Goal: Find specific page/section: Find specific page/section

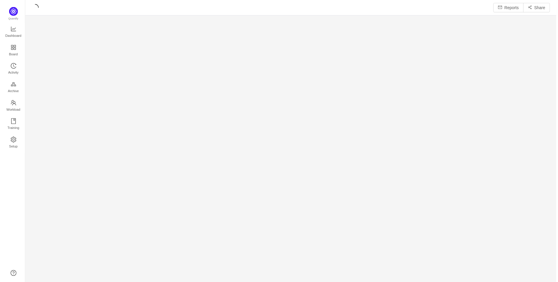
scroll to position [274, 519]
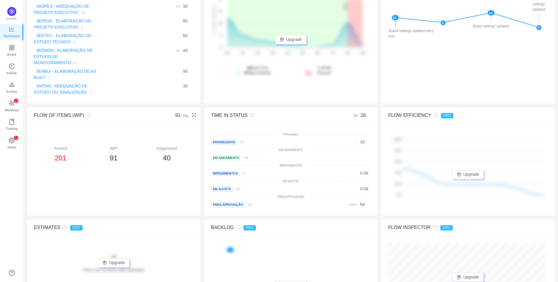
scroll to position [98, 0]
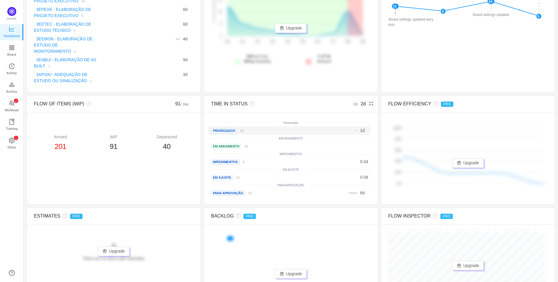
click at [285, 128] on div "1 d" at bounding box center [321, 131] width 90 height 6
click at [283, 142] on div "EM ANDAMENTO 29 2 d" at bounding box center [289, 146] width 162 height 9
click at [282, 159] on div "0.0 d" at bounding box center [321, 162] width 90 height 6
click at [277, 174] on div "0.0 d" at bounding box center [321, 177] width 90 height 6
click at [272, 190] on div "PARA APROVAÇÃO 24" at bounding box center [244, 193] width 66 height 6
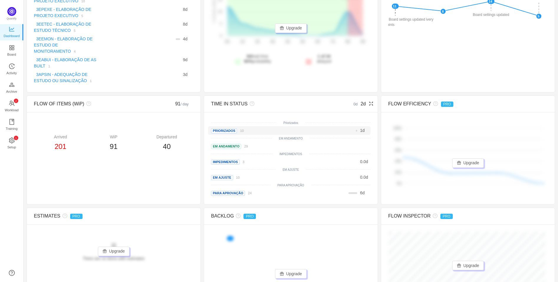
click at [250, 128] on div "Priorizados 10" at bounding box center [244, 131] width 66 height 6
click at [252, 143] on div "EM ANDAMENTO 29" at bounding box center [244, 146] width 66 height 6
click at [225, 128] on span "Priorizados" at bounding box center [224, 130] width 26 height 5
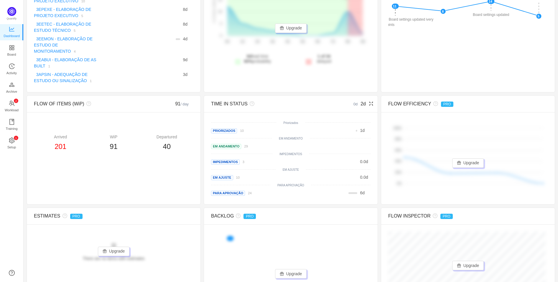
click at [293, 153] on small "IMPEDIMENTOS" at bounding box center [290, 154] width 23 height 3
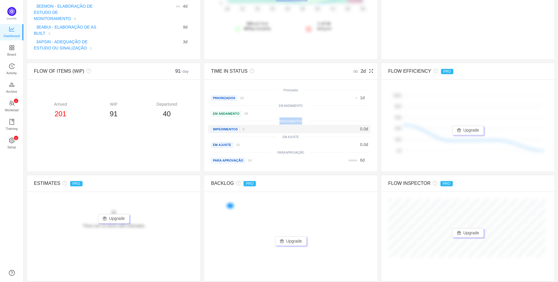
click at [229, 119] on div "Priorizados Priorizados 10 1 d EM ANDAMENTO EM ANDAMENTO 29 2 d IMPEDIMENTOS IM…" at bounding box center [290, 126] width 159 height 78
click at [222, 133] on div "EM AJUSTE" at bounding box center [290, 136] width 159 height 7
click at [225, 149] on div "PARA APROVAÇÃO" at bounding box center [290, 152] width 159 height 7
click at [226, 157] on div "PARA APROVAÇÃO 24" at bounding box center [244, 160] width 66 height 6
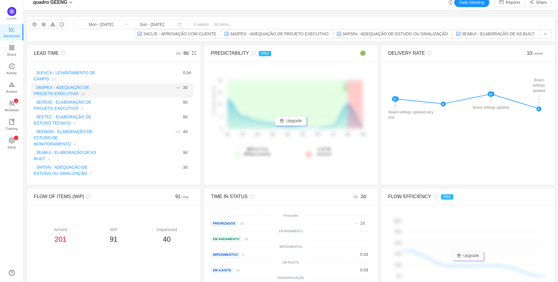
scroll to position [0, 0]
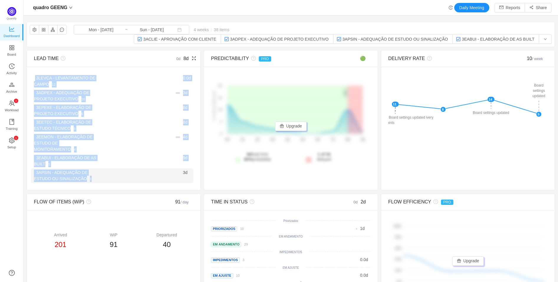
drag, startPoint x: 35, startPoint y: 75, endPoint x: 102, endPoint y: 174, distance: 119.2
click at [102, 174] on div "There are no delivered work items in the selected period Possible solutions 3LE…" at bounding box center [114, 128] width 174 height 123
click at [102, 174] on div "3APSIN - ADEQUAÇÃO DE ESTUDO OU SINALIZAÇÃO 1 3 d" at bounding box center [112, 175] width 162 height 15
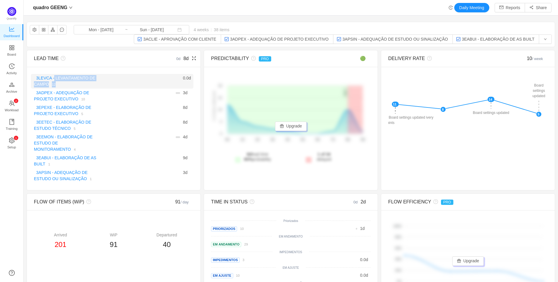
drag, startPoint x: 87, startPoint y: 88, endPoint x: 53, endPoint y: 75, distance: 36.4
click at [53, 75] on div "3LEVCA - LEVANTAMENTO DE CAMPO 12 0.0 d" at bounding box center [112, 81] width 162 height 15
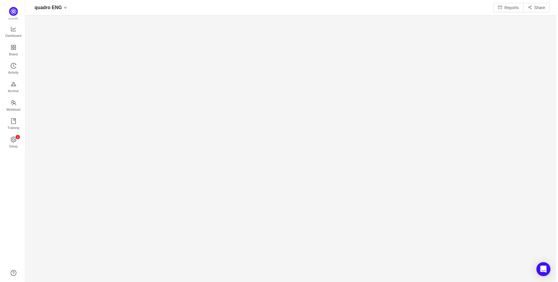
scroll to position [272, 519]
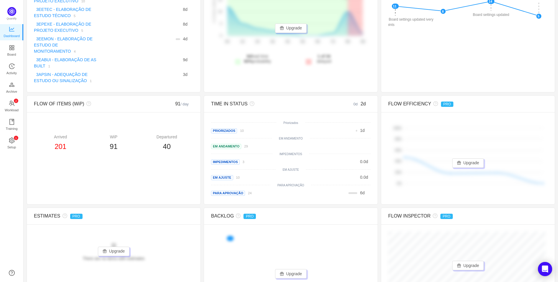
scroll to position [131, 0]
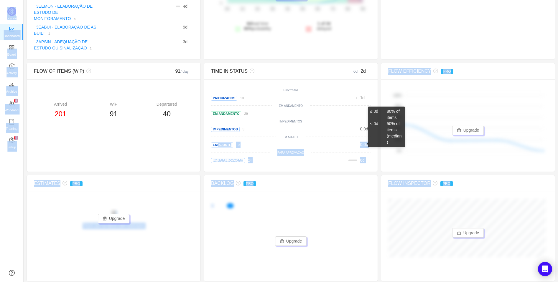
drag, startPoint x: 221, startPoint y: 136, endPoint x: 367, endPoint y: 138, distance: 146.1
click at [367, 138] on body "quadro GEENG Daily Meeting Reports Share quadro GEENG Mon - [DATE] ~ Sun - [DAT…" at bounding box center [279, 141] width 558 height 282
click at [325, 149] on div "PARA APROVAÇÃO" at bounding box center [290, 152] width 159 height 7
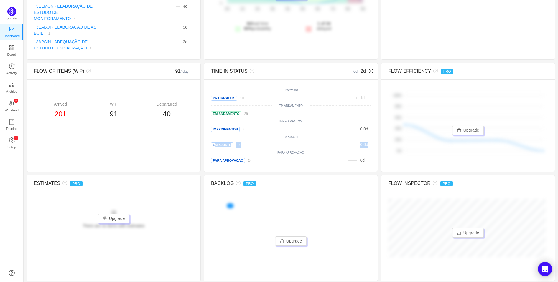
drag, startPoint x: 211, startPoint y: 137, endPoint x: 368, endPoint y: 140, distance: 157.3
click at [368, 140] on div "There are no delivered work items in the selected period Possible solutions Pri…" at bounding box center [291, 126] width 174 height 92
click at [259, 141] on div "EM AJUSTE 10 0.0 d" at bounding box center [289, 145] width 162 height 9
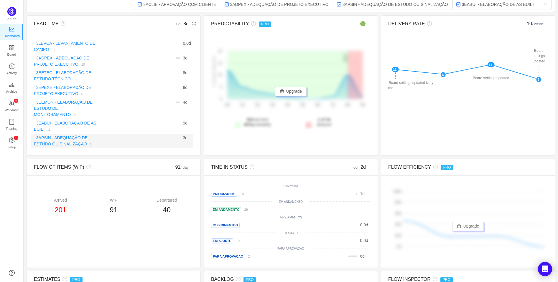
scroll to position [33, 0]
